Goal: Find specific page/section

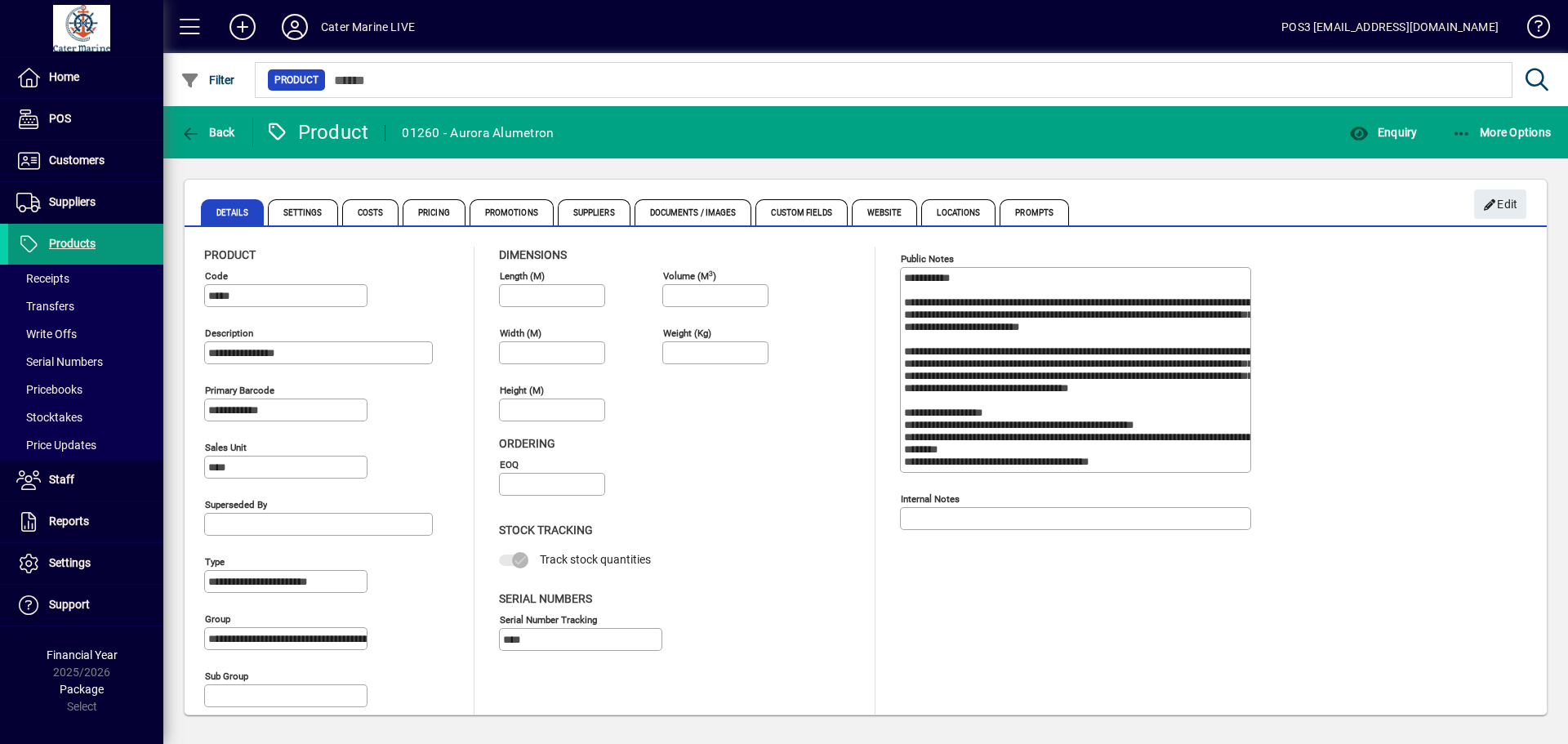
scroll to position [66, 0]
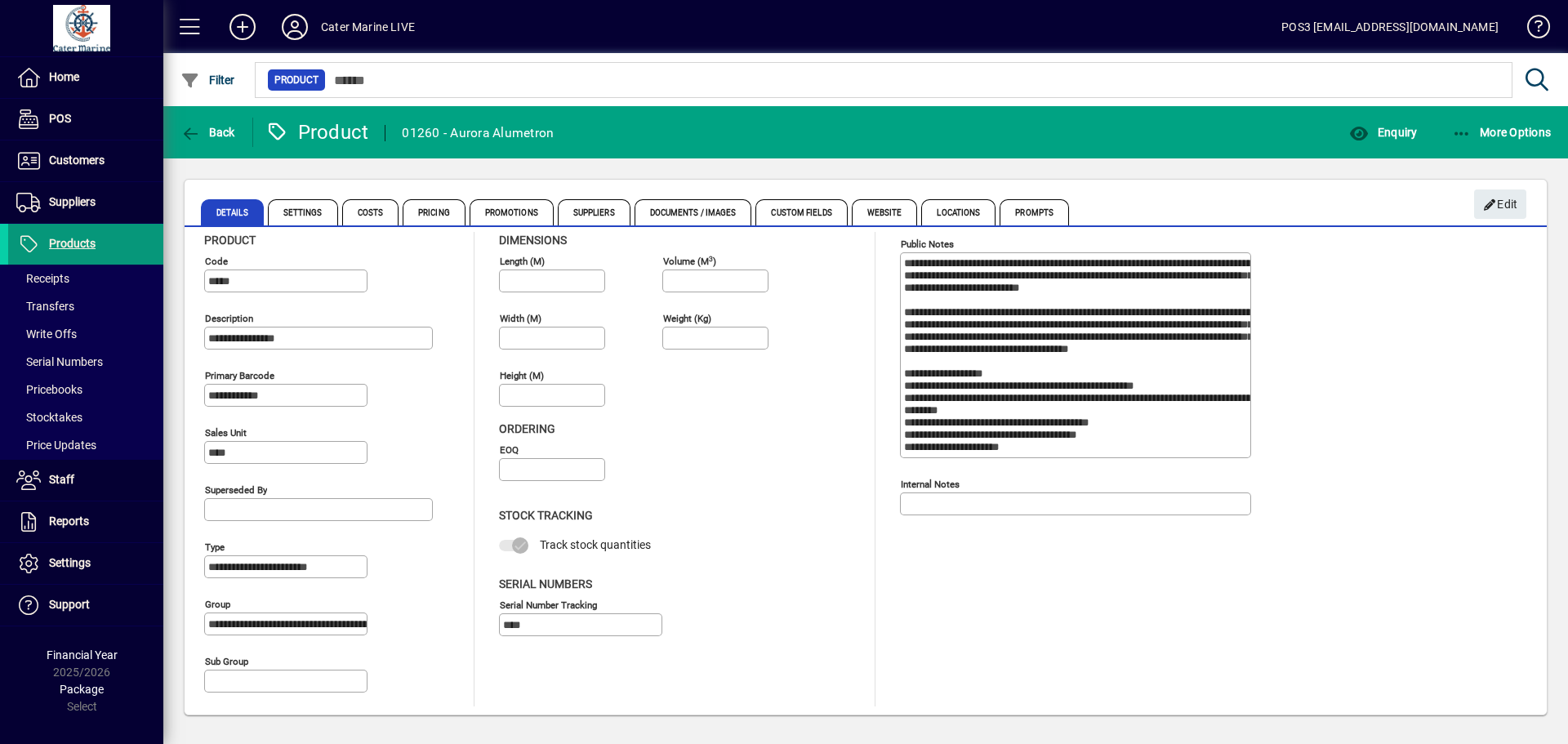
click at [75, 246] on span "Products" at bounding box center [72, 244] width 47 height 13
